Goal: Find specific page/section: Find specific page/section

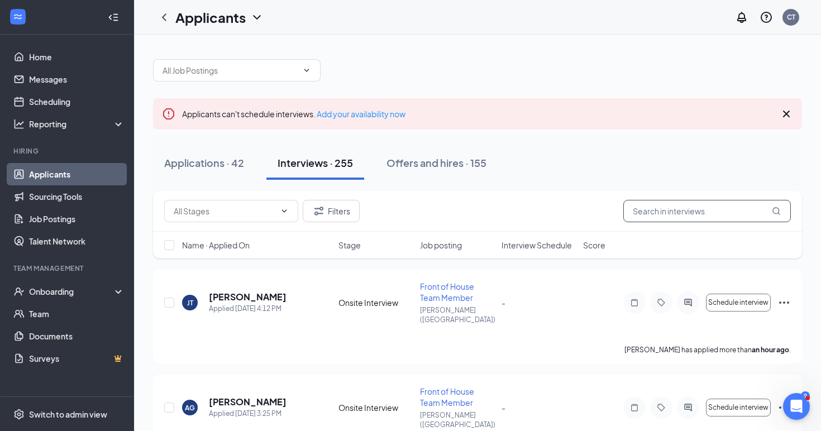
click at [698, 218] on input "text" at bounding box center [707, 211] width 168 height 22
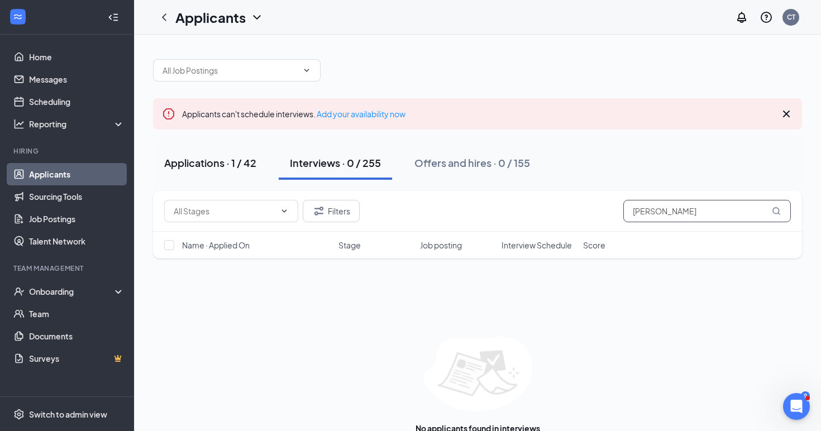
type input "[PERSON_NAME]"
click at [251, 168] on div "Applications · 1 / 42" at bounding box center [210, 163] width 92 height 14
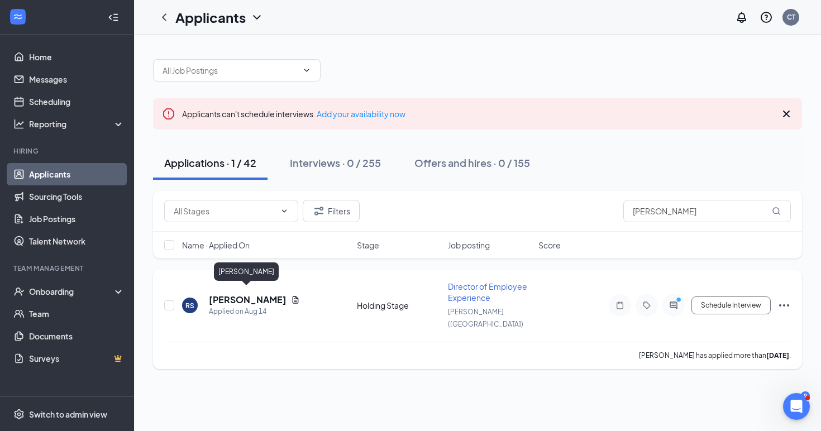
drag, startPoint x: 282, startPoint y: 296, endPoint x: 209, endPoint y: 296, distance: 72.1
click at [209, 296] on div "[PERSON_NAME]" at bounding box center [254, 300] width 91 height 12
copy h5 "[PERSON_NAME]"
drag, startPoint x: 722, startPoint y: 202, endPoint x: 674, endPoint y: 215, distance: 49.2
click at [674, 215] on input "[PERSON_NAME]" at bounding box center [707, 211] width 168 height 22
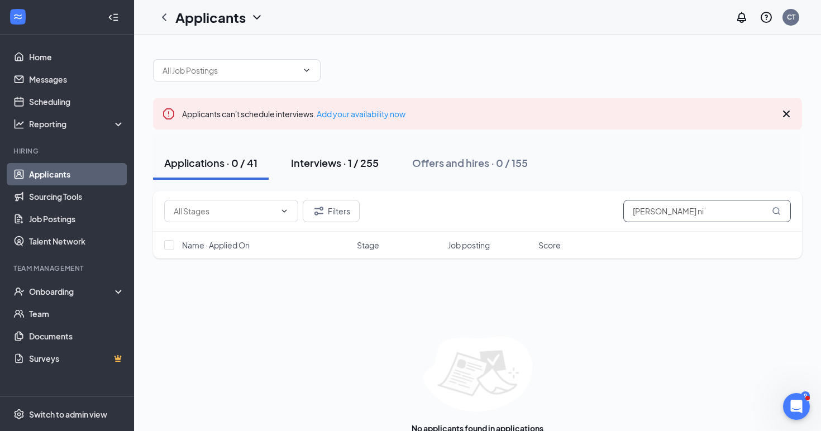
type input "[PERSON_NAME] ni"
click at [378, 166] on div "Interviews · 1 / 255" at bounding box center [335, 163] width 88 height 14
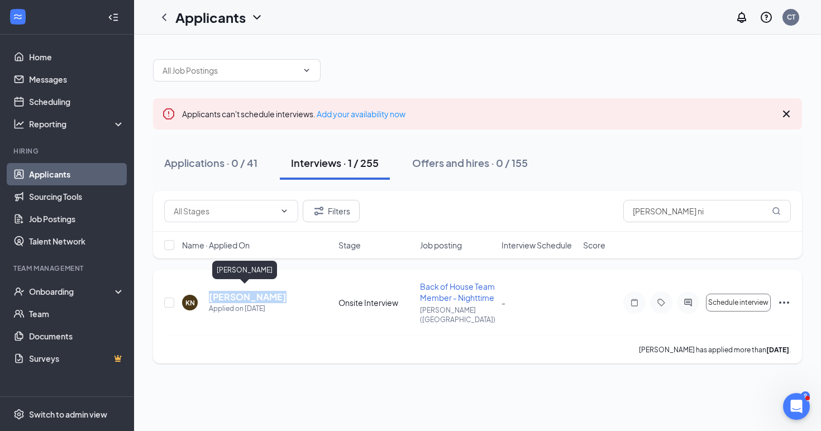
drag, startPoint x: 266, startPoint y: 294, endPoint x: 211, endPoint y: 294, distance: 55.9
click at [210, 294] on div "KN [PERSON_NAME] Applied on [DATE]" at bounding box center [257, 302] width 150 height 23
copy h5 "[PERSON_NAME]"
